Goal: Task Accomplishment & Management: Complete application form

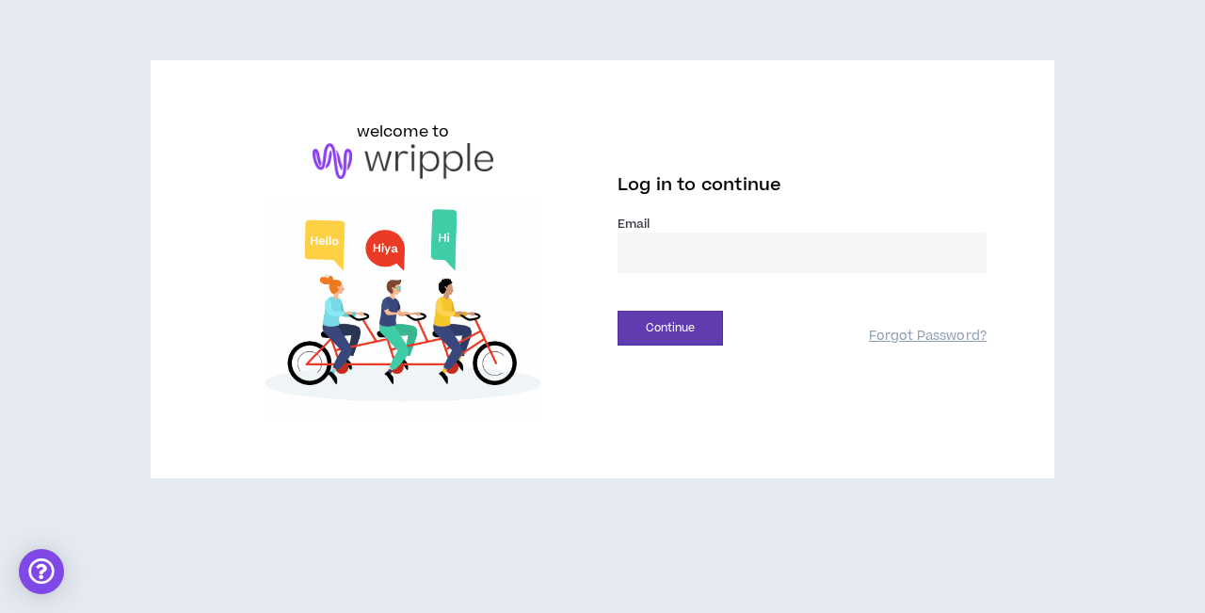
type input "**********"
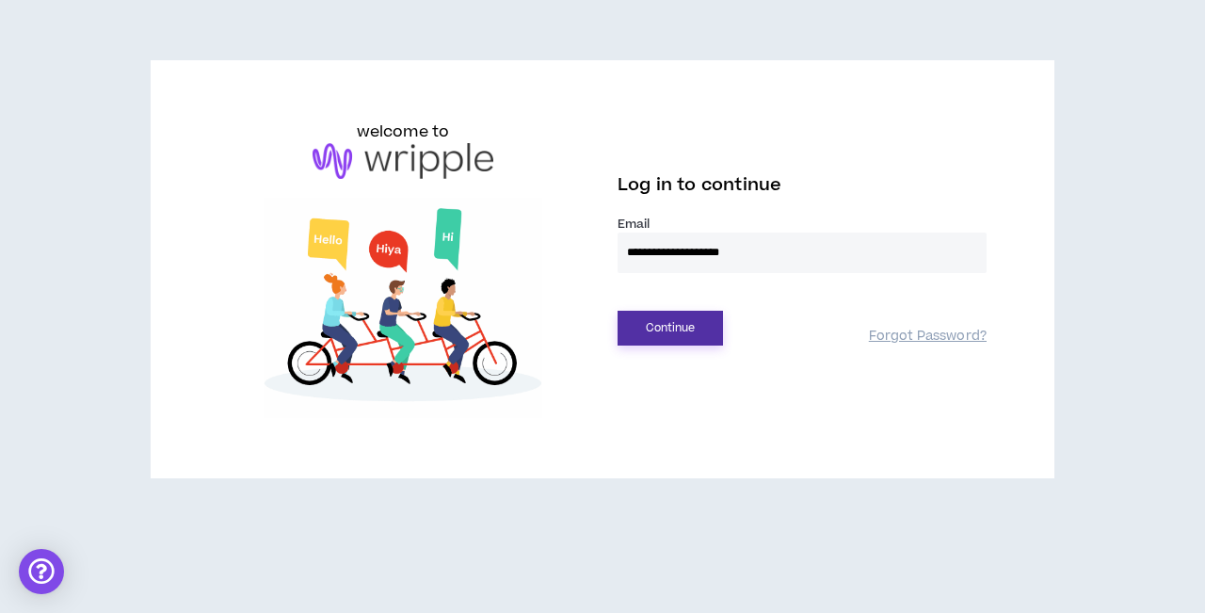
click at [680, 331] on button "Continue" at bounding box center [670, 328] width 105 height 35
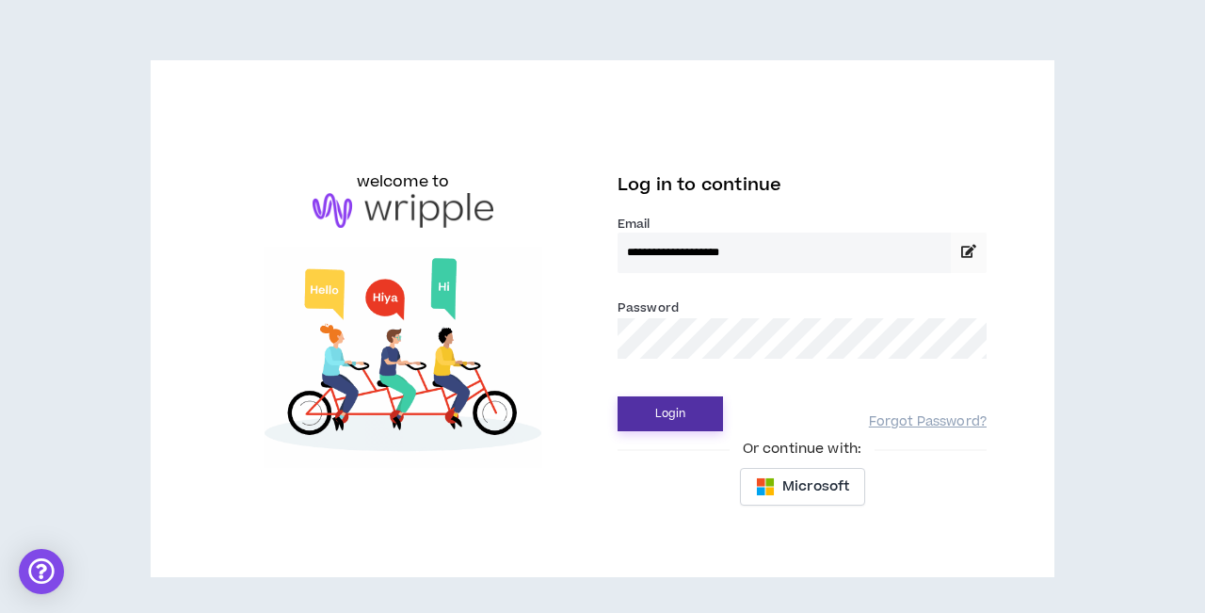
click at [668, 419] on button "Login" at bounding box center [670, 413] width 105 height 35
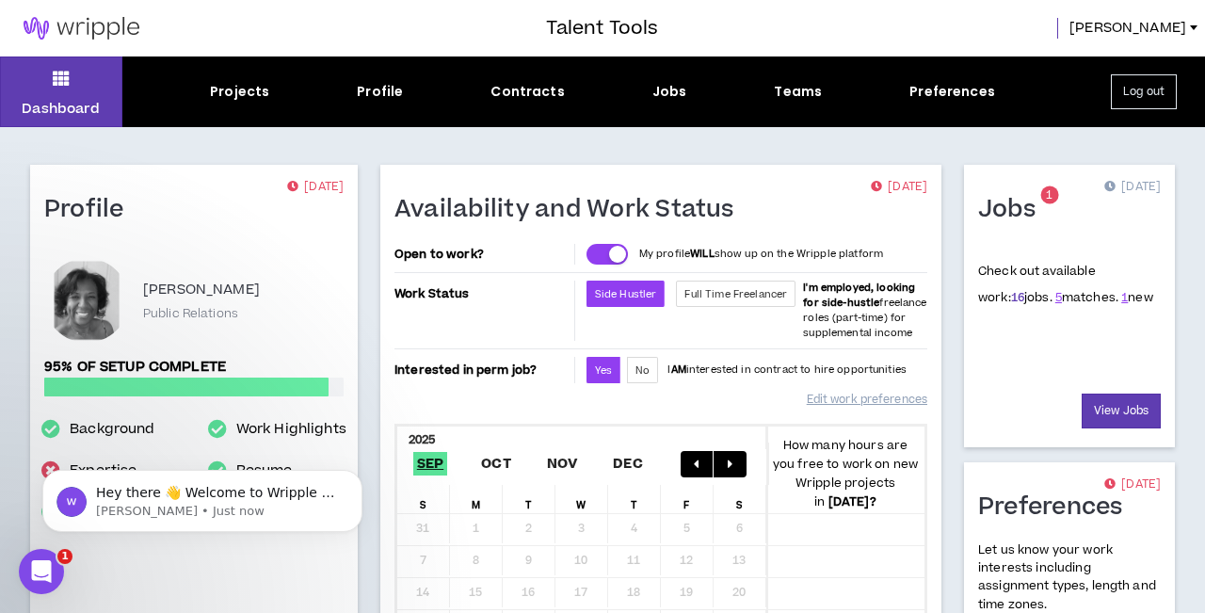
click at [1011, 295] on link "16" at bounding box center [1017, 297] width 13 height 17
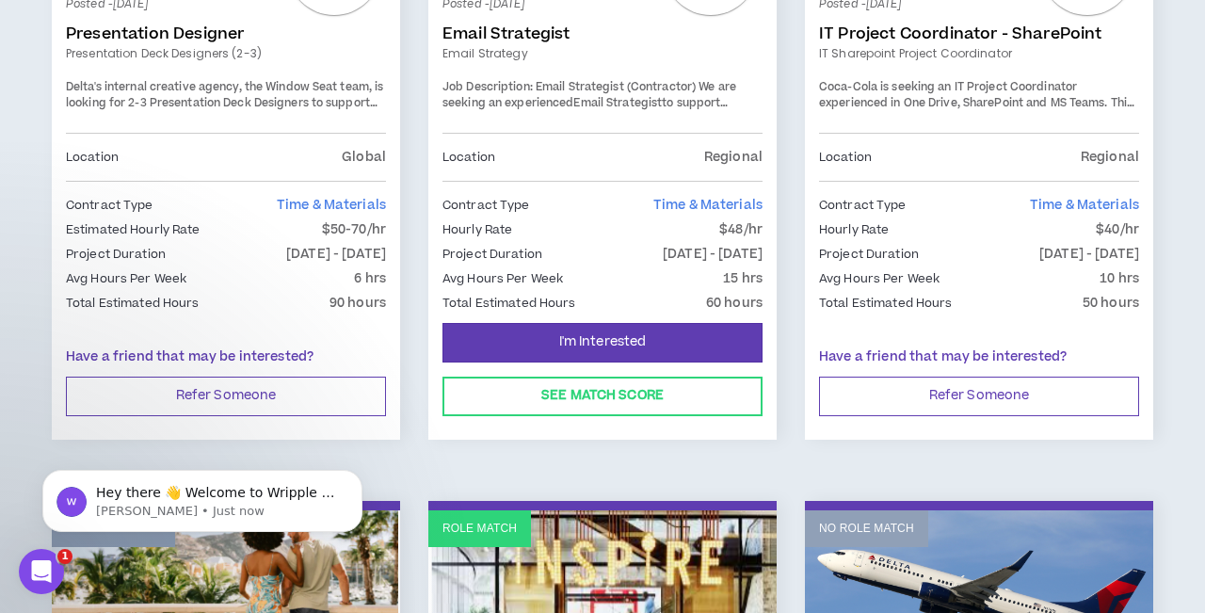
scroll to position [1084, 0]
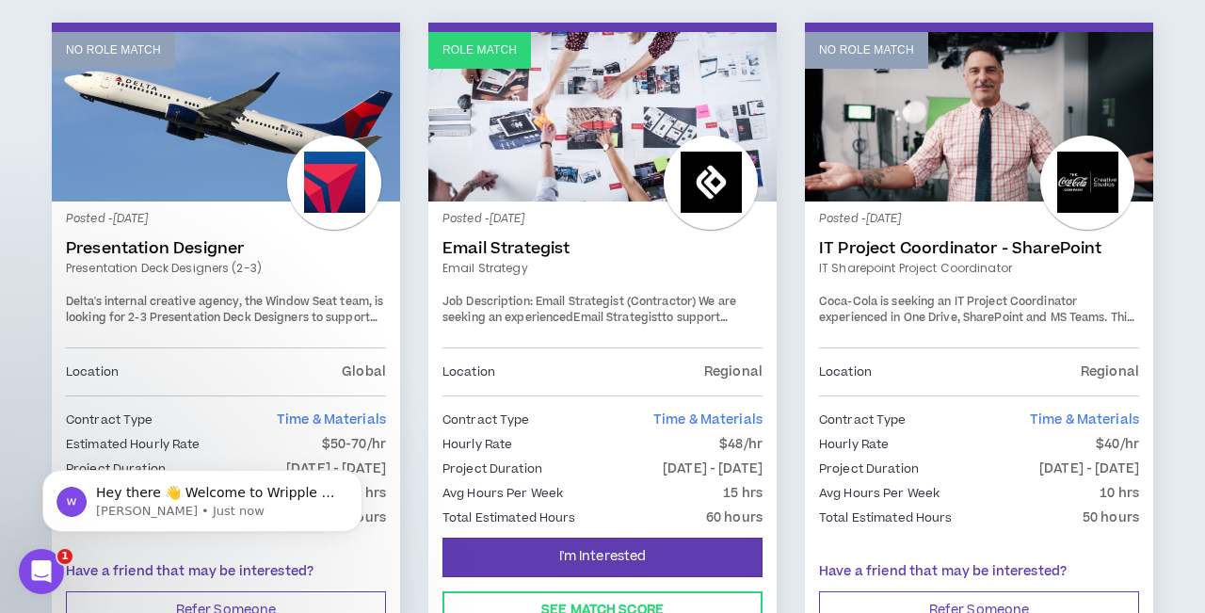
click at [591, 347] on div "Location Regional" at bounding box center [603, 371] width 320 height 48
click at [588, 211] on p "Posted - [DATE]" at bounding box center [603, 219] width 320 height 17
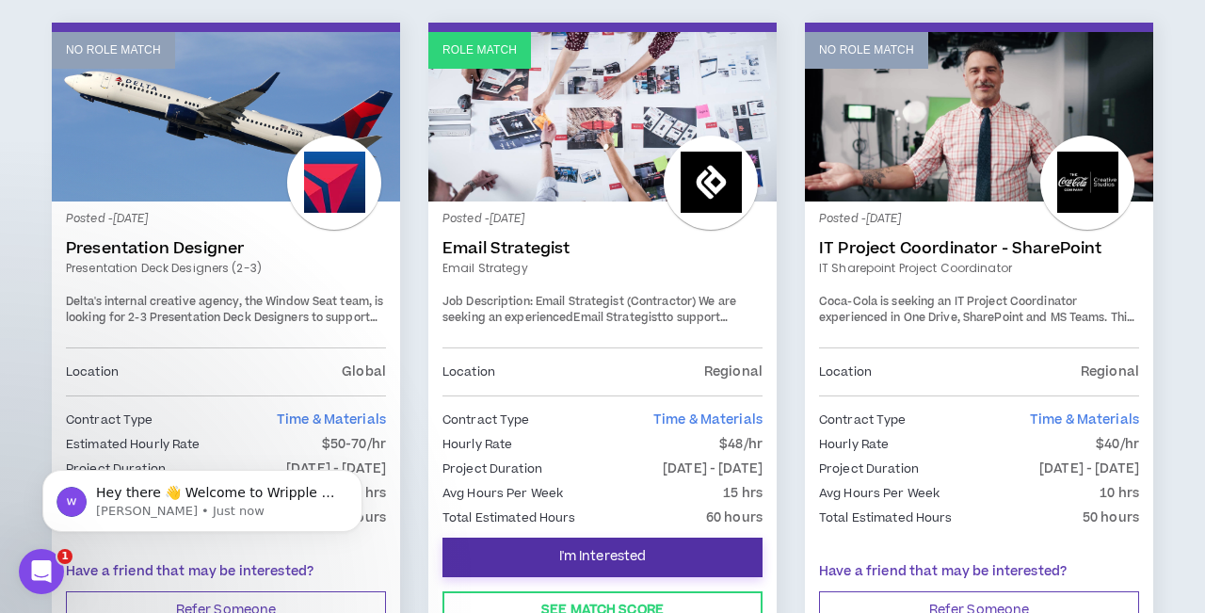
click at [593, 548] on span "I'm Interested" at bounding box center [603, 557] width 88 height 18
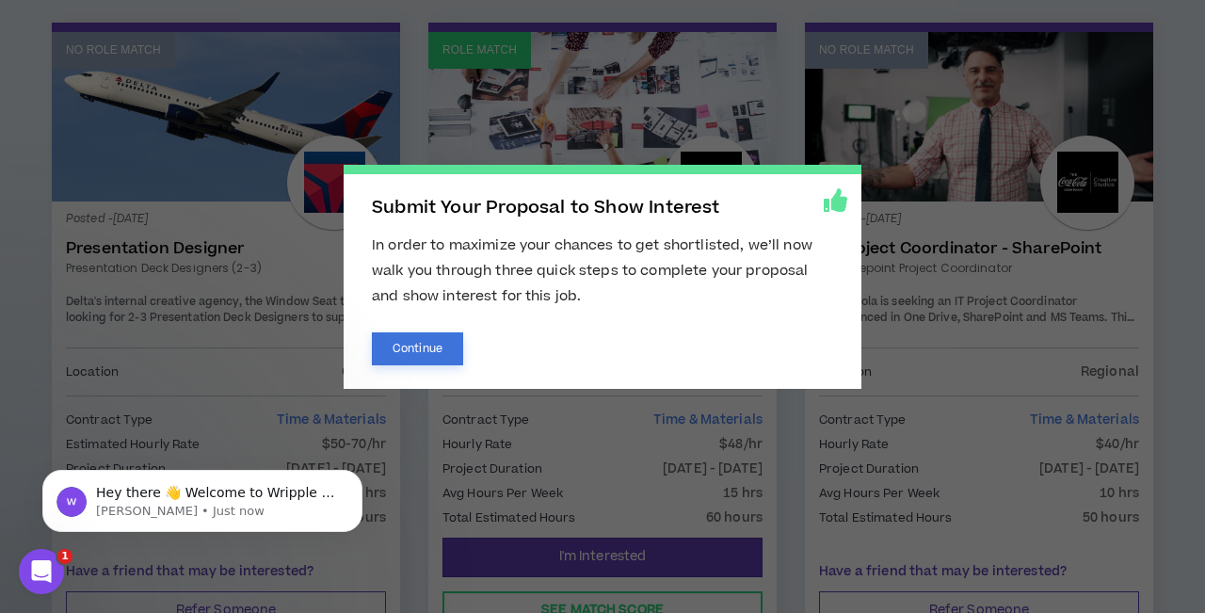
click at [442, 347] on button "Continue" at bounding box center [417, 348] width 91 height 33
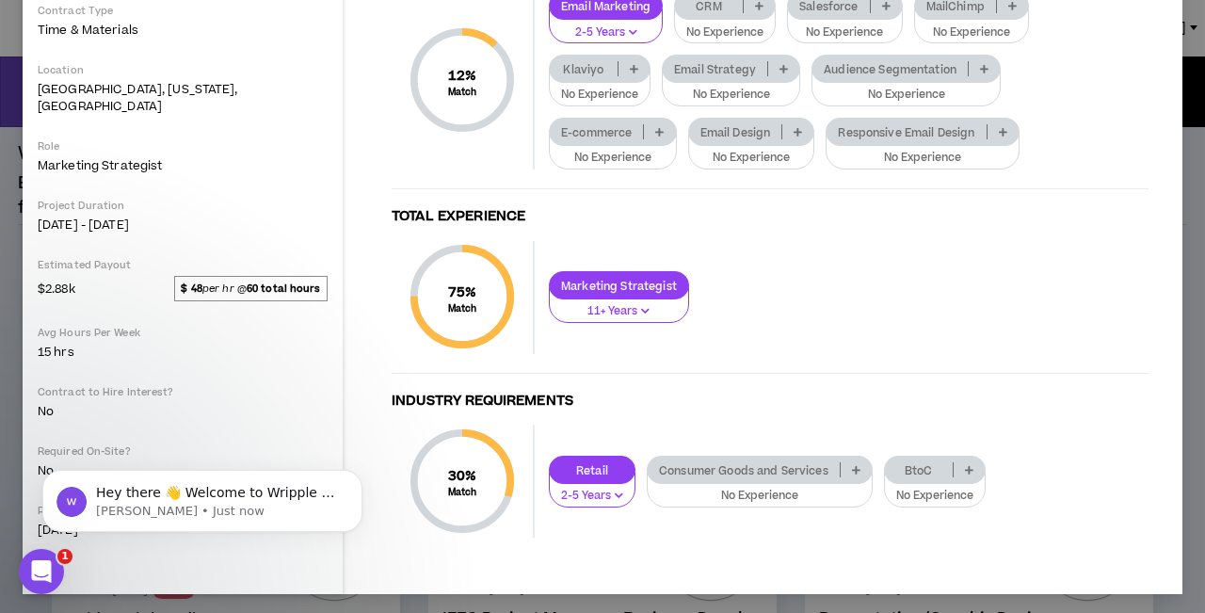
scroll to position [382, 0]
